Goal: Navigation & Orientation: Find specific page/section

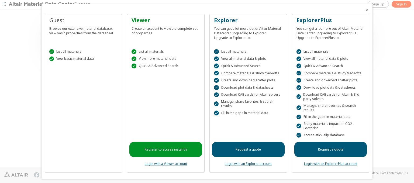
click at [365, 10] on icon "Close" at bounding box center [367, 10] width 4 height 4
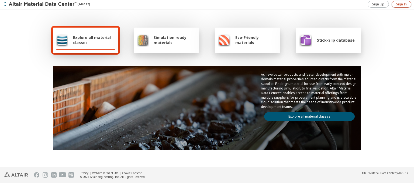
click at [402, 4] on span "Sign In" at bounding box center [401, 4] width 11 height 4
click at [43, 4] on img at bounding box center [43, 4] width 69 height 5
click at [92, 40] on span "Explore all material classes" at bounding box center [94, 40] width 42 height 10
click at [307, 115] on link "Explore all material classes" at bounding box center [309, 116] width 91 height 9
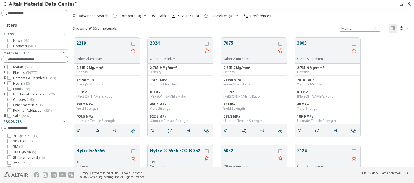
scroll to position [129, 340]
click at [43, 4] on img at bounding box center [43, 4] width 69 height 5
